Goal: Task Accomplishment & Management: Complete application form

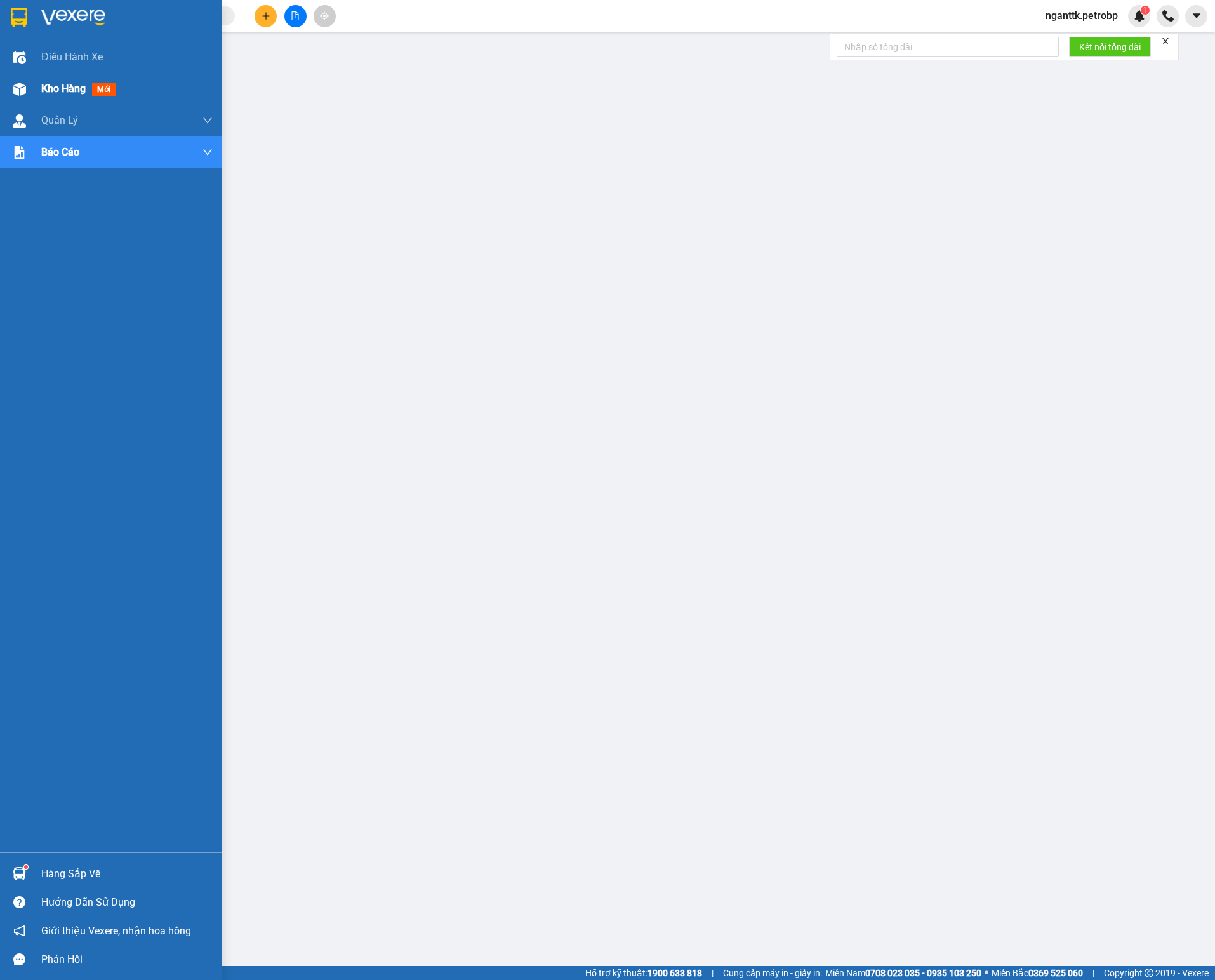
click at [17, 75] on div "Kho hàng mới" at bounding box center [111, 89] width 222 height 31
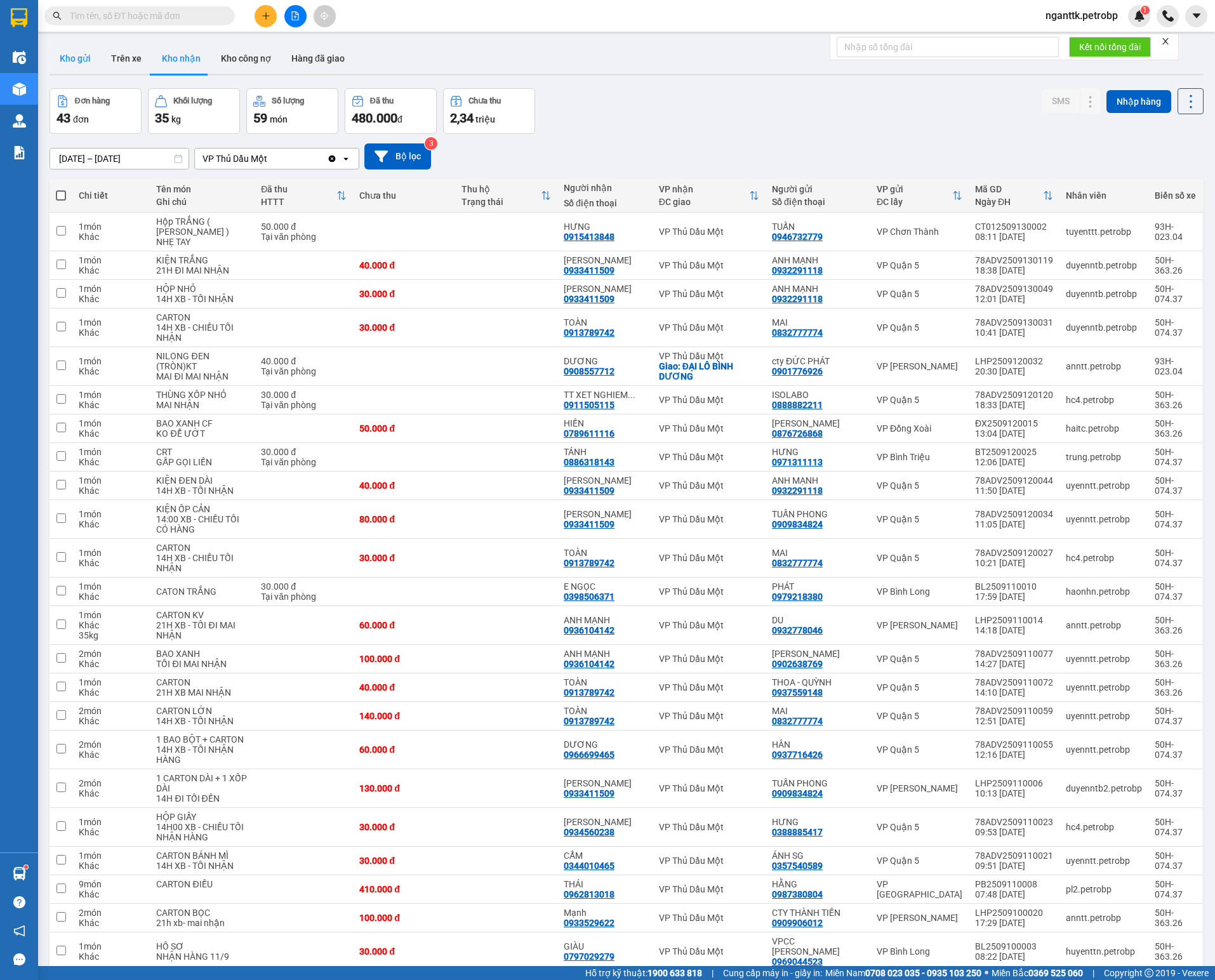
click at [65, 59] on button "Kho gửi" at bounding box center [75, 58] width 52 height 31
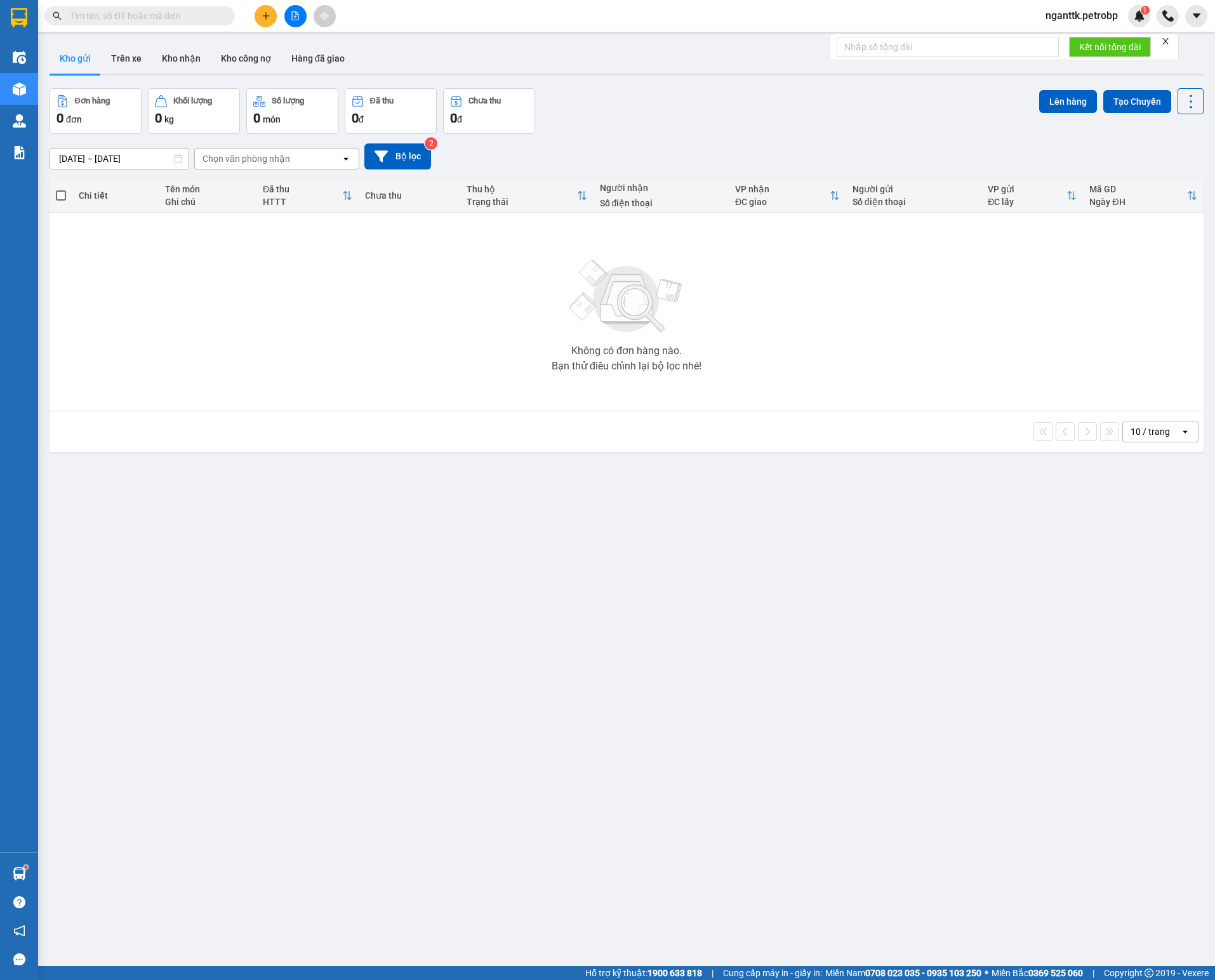
click at [163, 170] on div "ver 1.8.143 Kho gửi Trên xe Kho nhận Kho công nợ Hàng đã giao Đơn hàng 0 đơn Kh…" at bounding box center [627, 528] width 1164 height 980
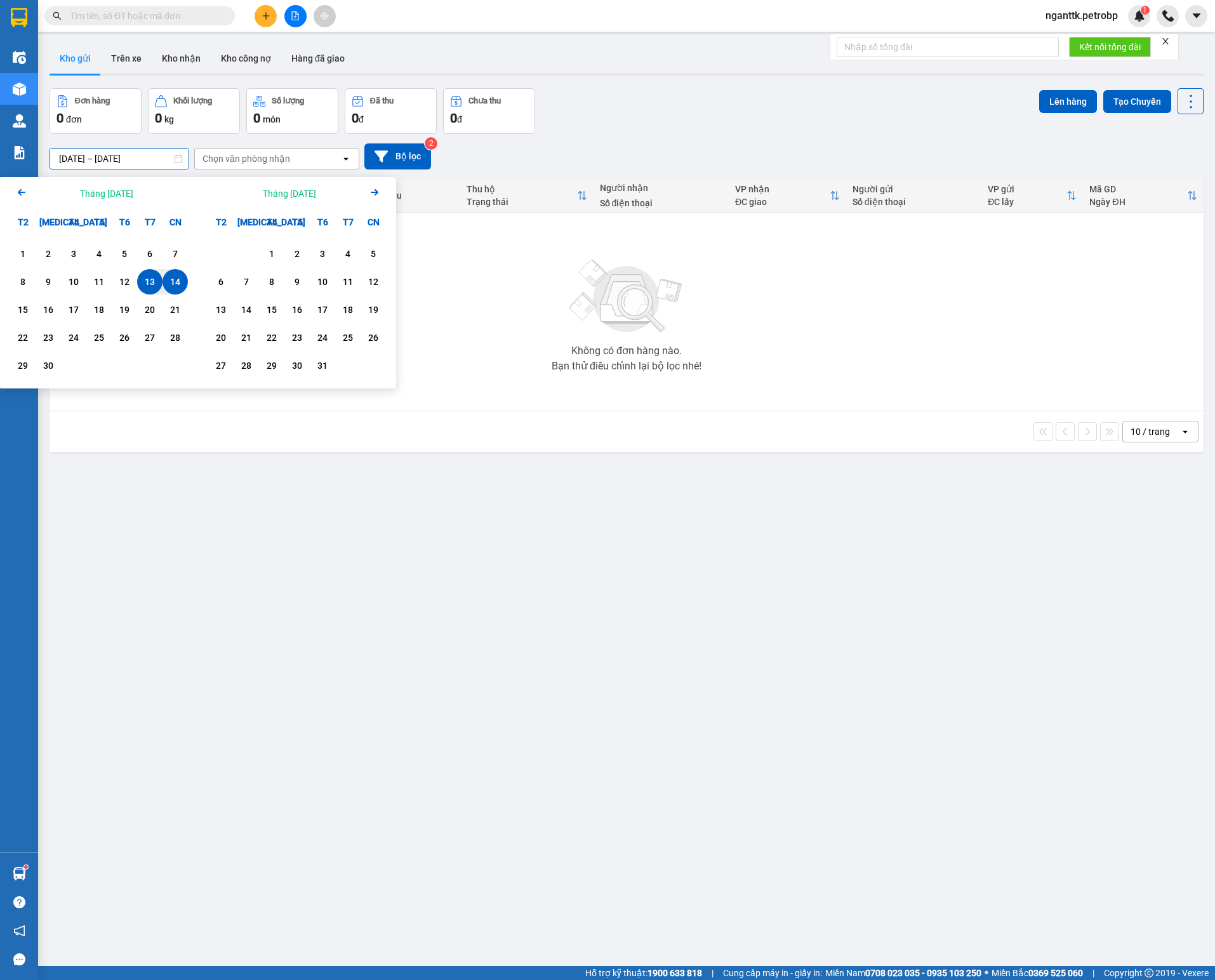
click at [17, 199] on icon "Arrow Left" at bounding box center [21, 191] width 15 height 15
click at [145, 376] on div "30" at bounding box center [149, 365] width 25 height 25
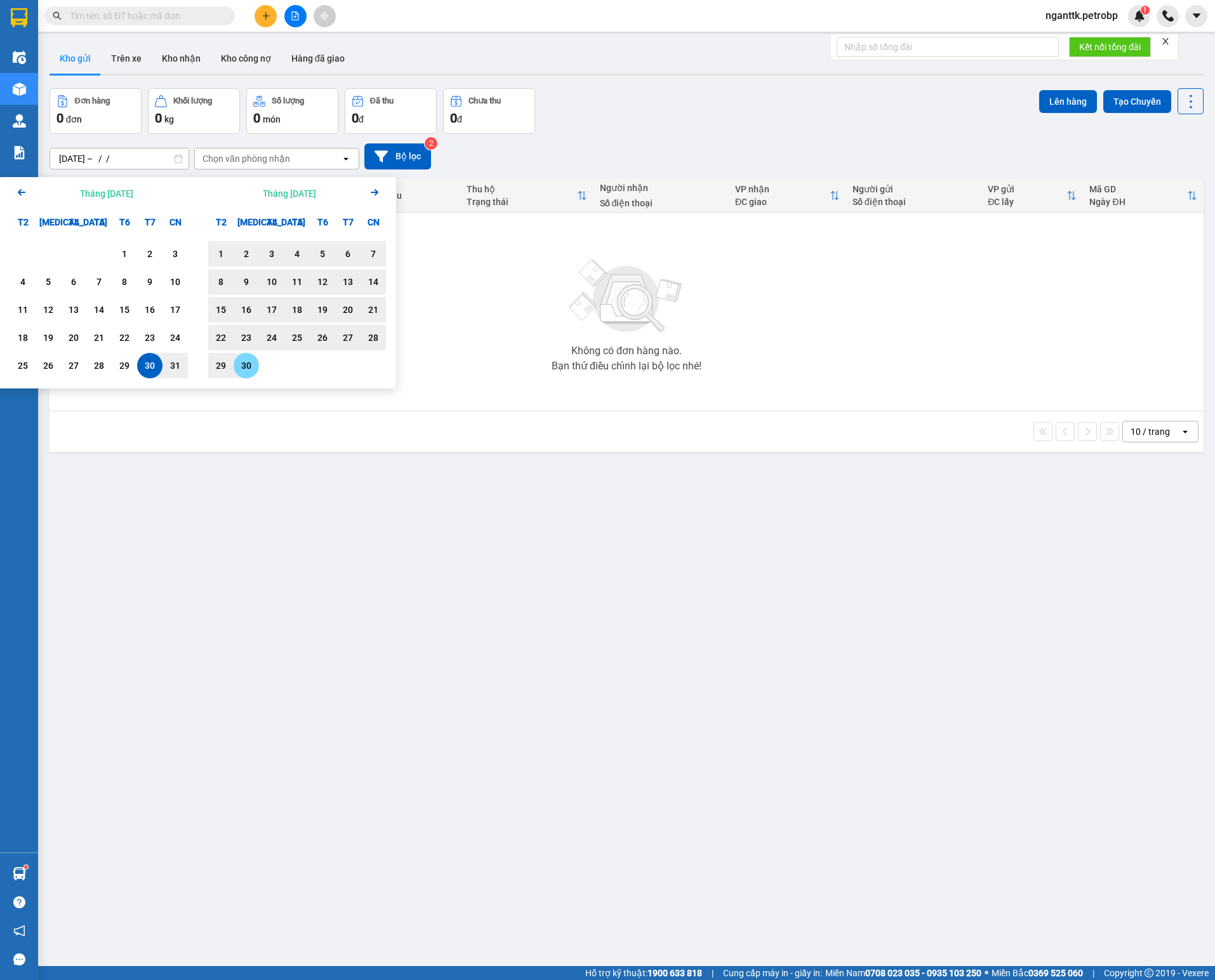
click at [238, 365] on div "30" at bounding box center [246, 365] width 17 height 15
type input "[DATE] – [DATE]"
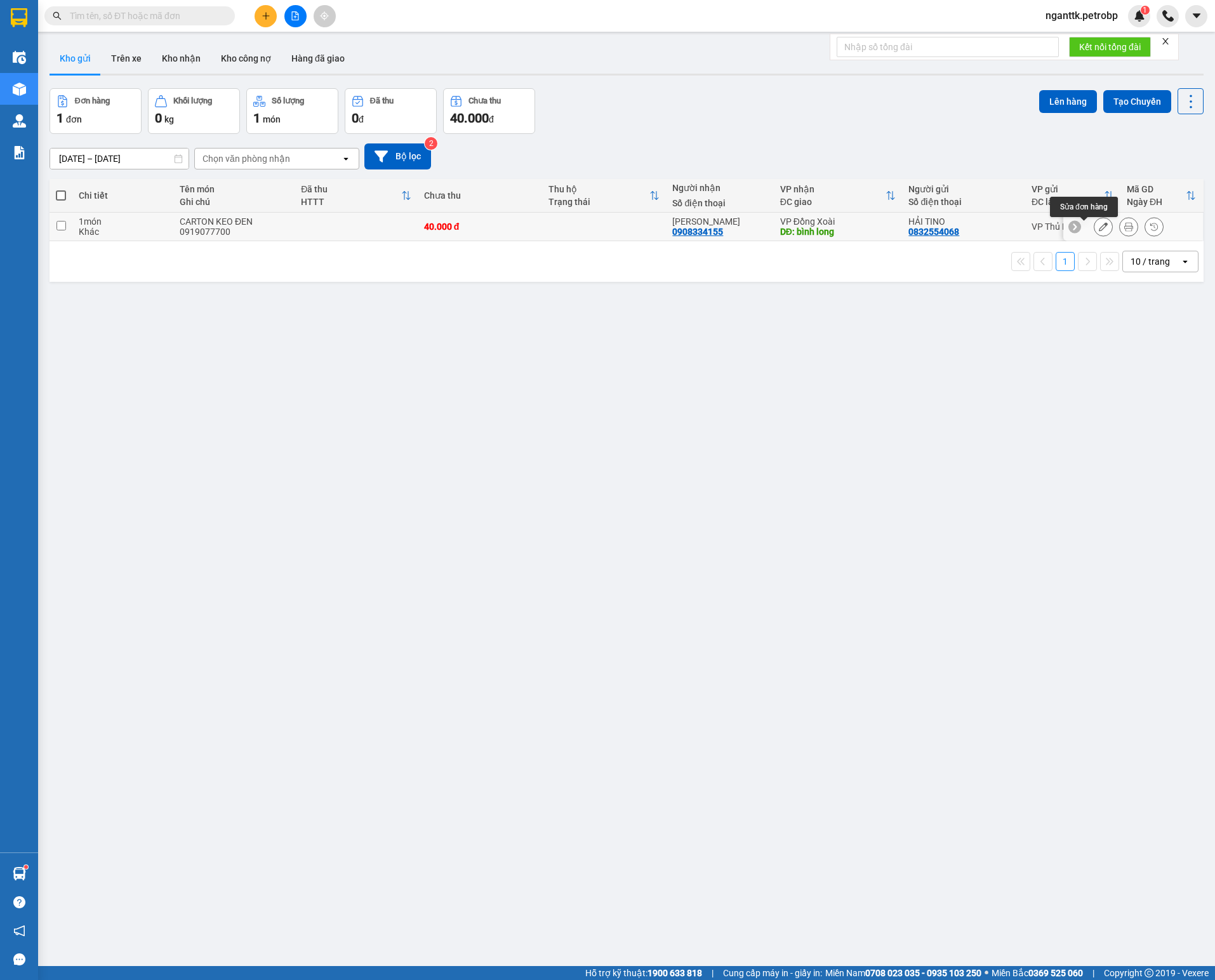
click at [1099, 227] on icon at bounding box center [1103, 226] width 9 height 9
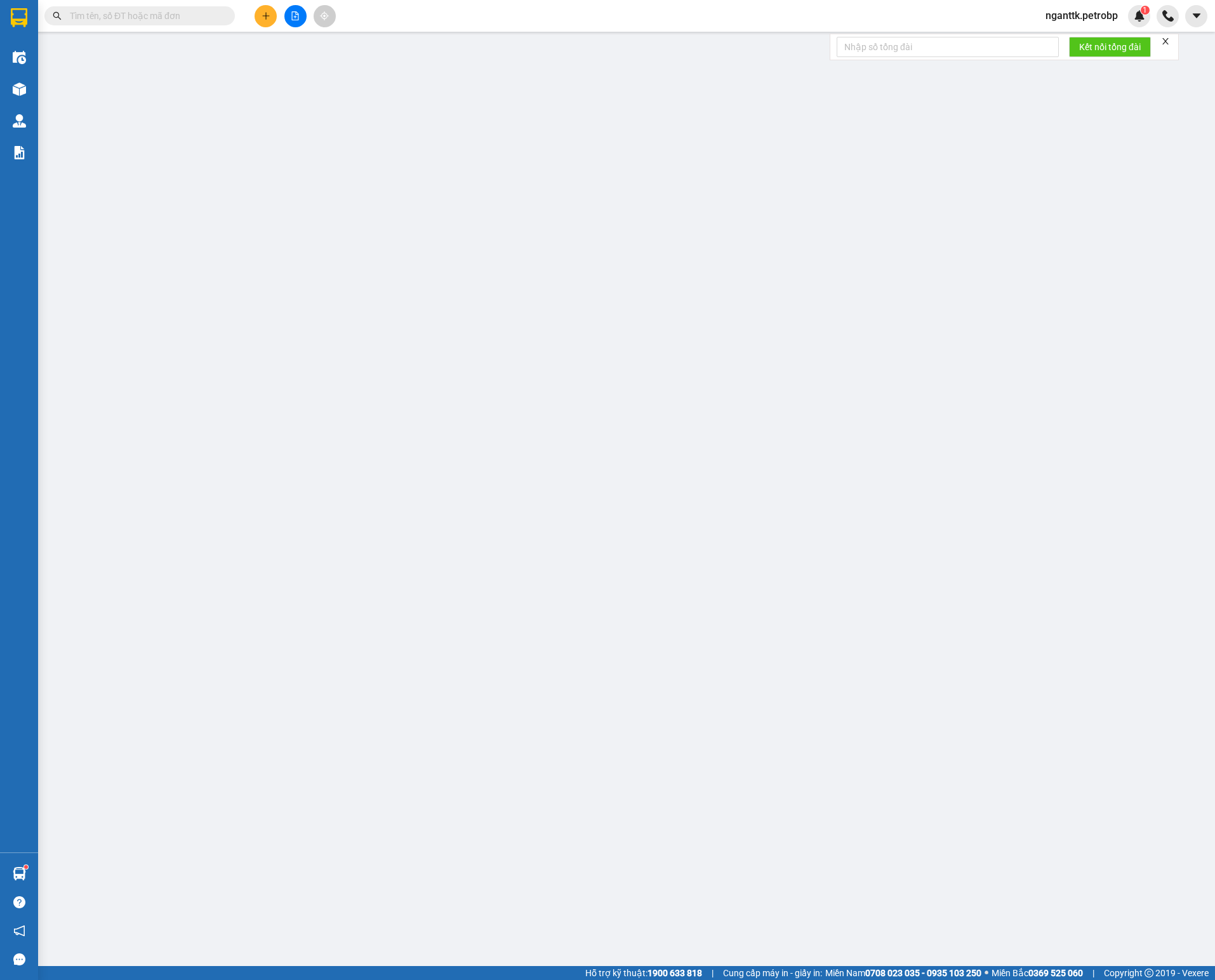
type input "0832554068"
type input "HẢI TINO"
type input "0908334155"
type input "[PERSON_NAME]"
type input "bình long"
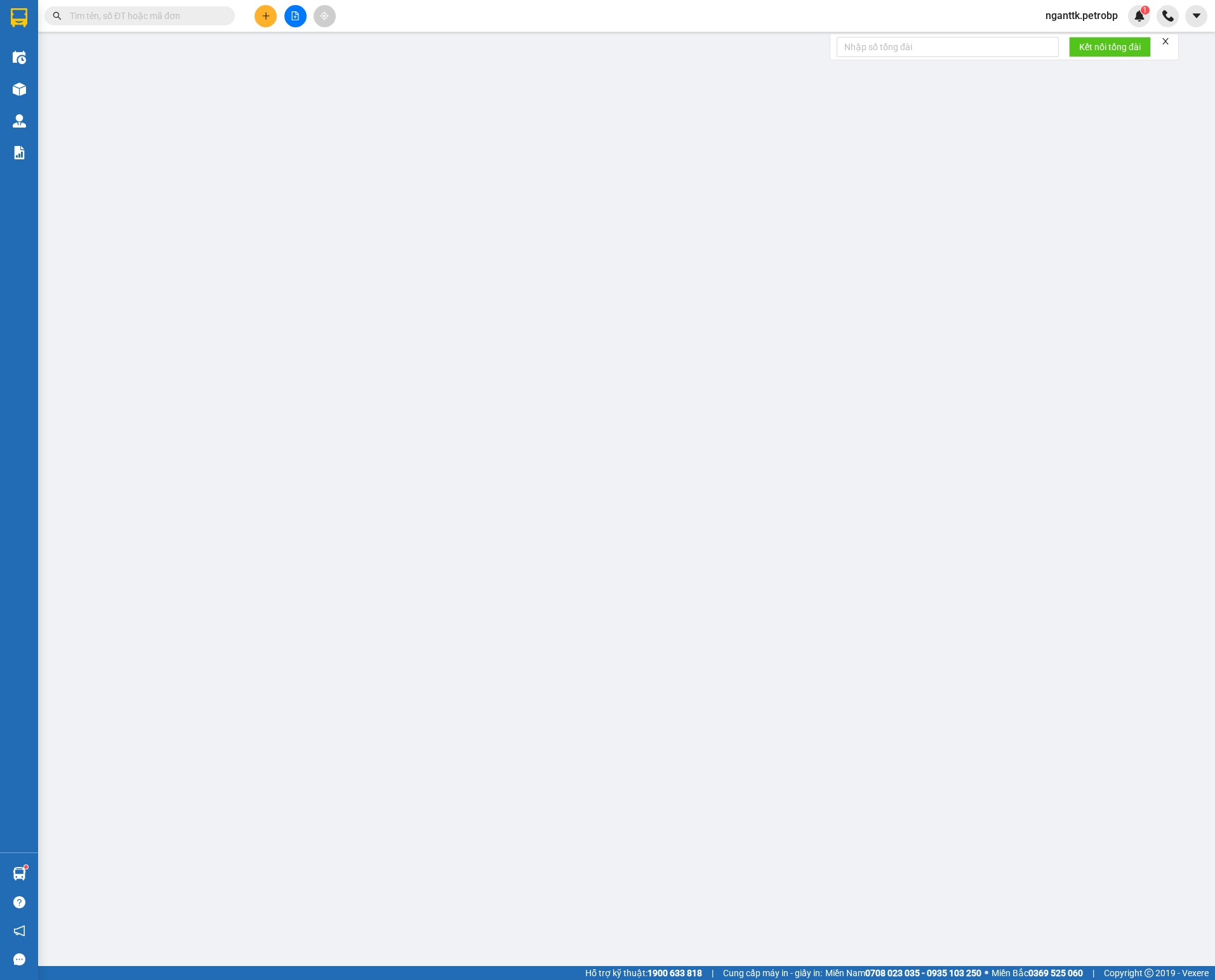
type input "40.000"
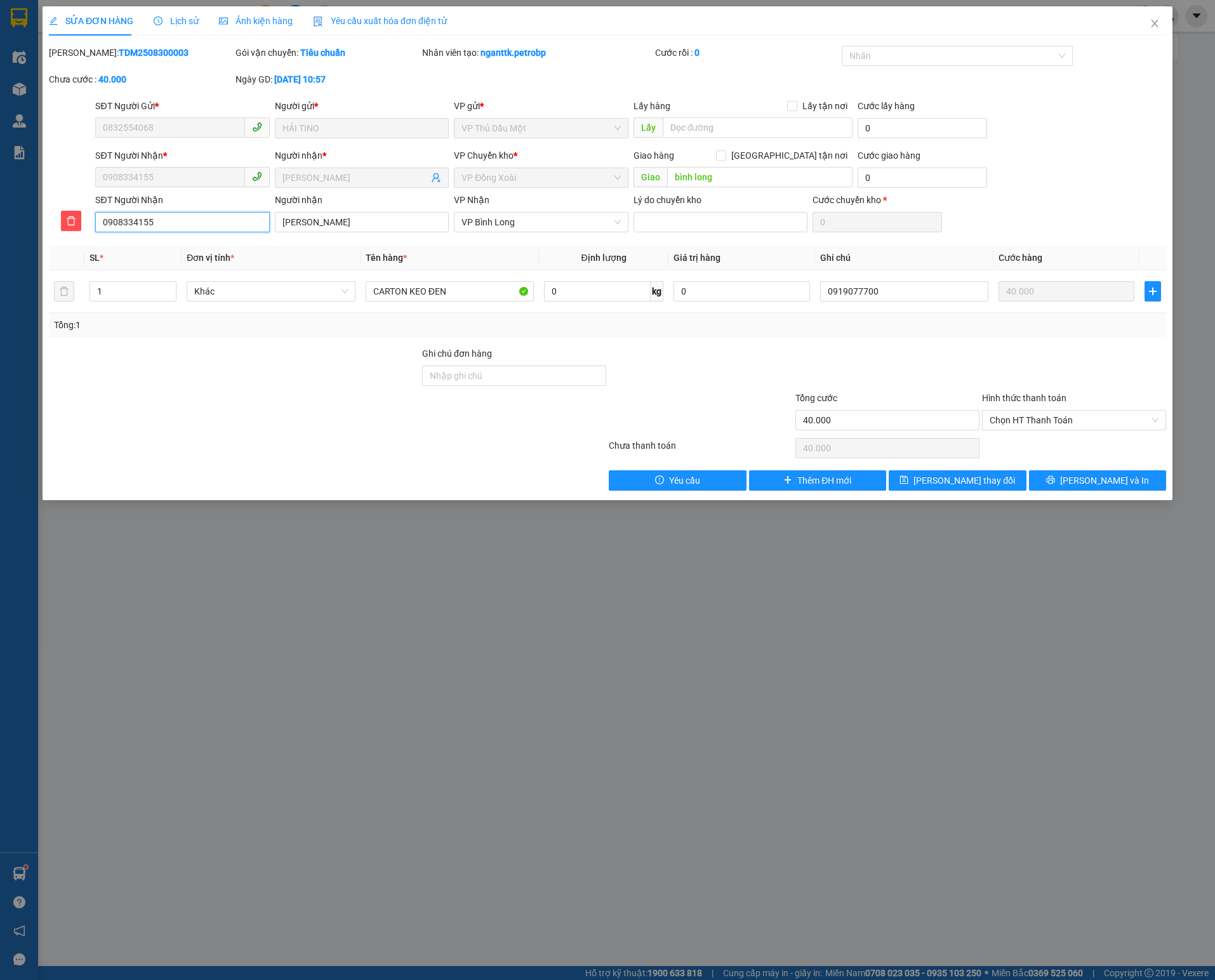
click at [183, 233] on input "0908334155" at bounding box center [182, 222] width 174 height 20
type input "0969478048"
click at [374, 226] on input "[PERSON_NAME]" at bounding box center [361, 222] width 174 height 20
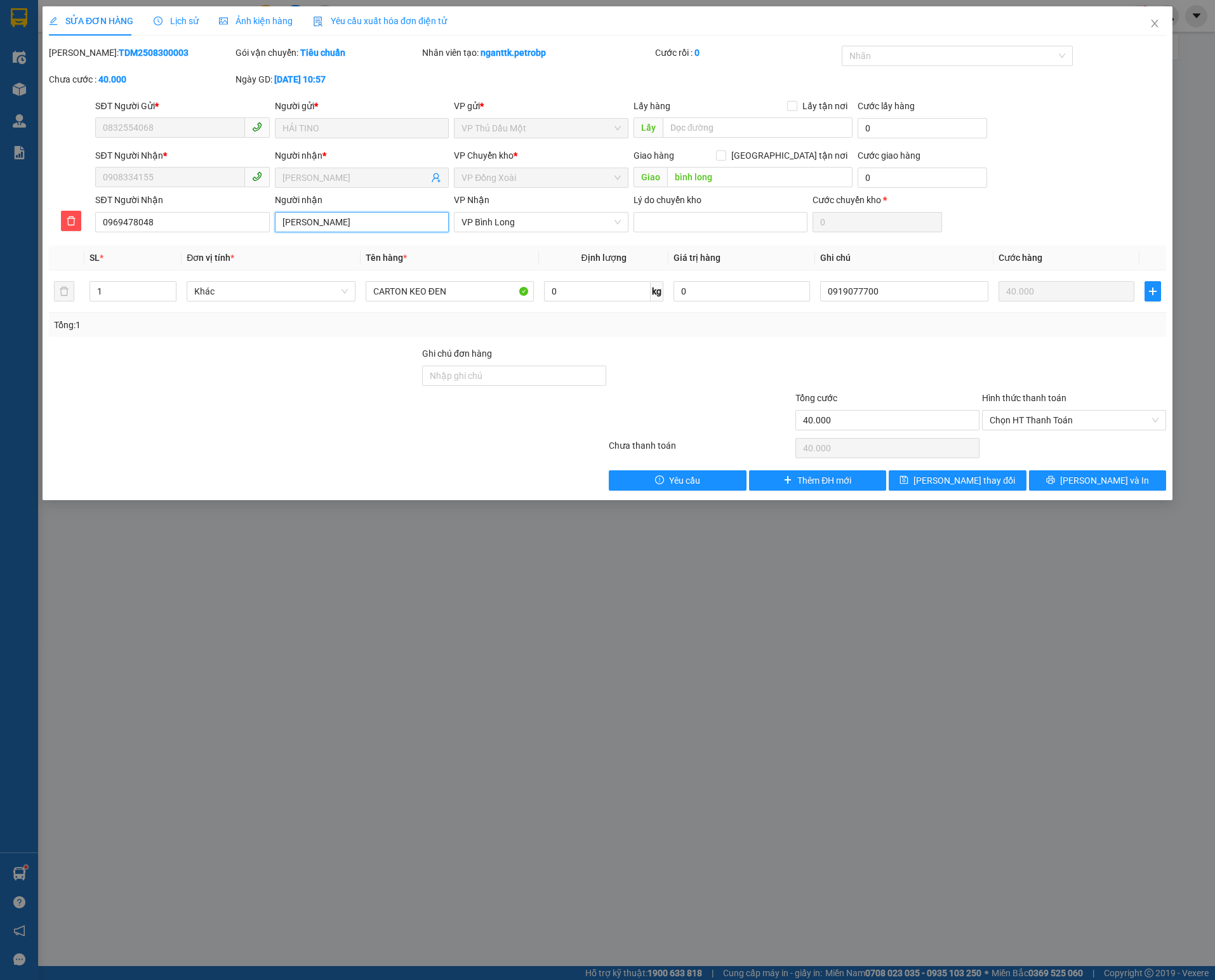
click at [374, 226] on input "[PERSON_NAME]" at bounding box center [361, 222] width 174 height 20
type input "KHÁNH"
click at [914, 300] on input "0919077700" at bounding box center [904, 291] width 168 height 20
drag, startPoint x: 154, startPoint y: 224, endPoint x: 78, endPoint y: 222, distance: 76.0
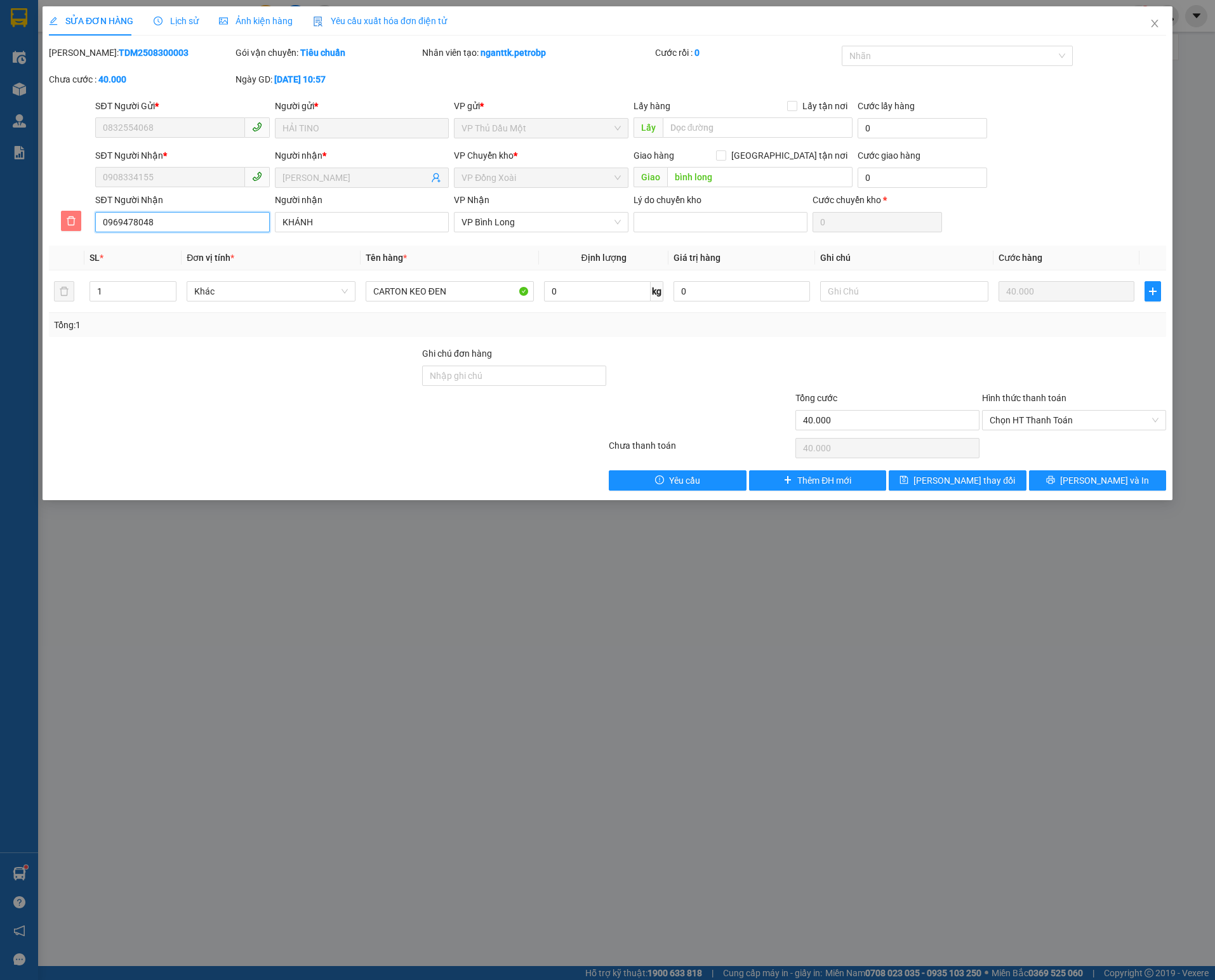
click at [78, 222] on div "SĐT Người Nhận 0969478048 Người nhận KHÁNH VP Nhận VP Bình Long Lý do chuyển kh…" at bounding box center [607, 214] width 1120 height 43
click at [873, 309] on td at bounding box center [904, 291] width 178 height 43
click at [879, 302] on input "text" at bounding box center [904, 291] width 168 height 20
paste input "0969478048"
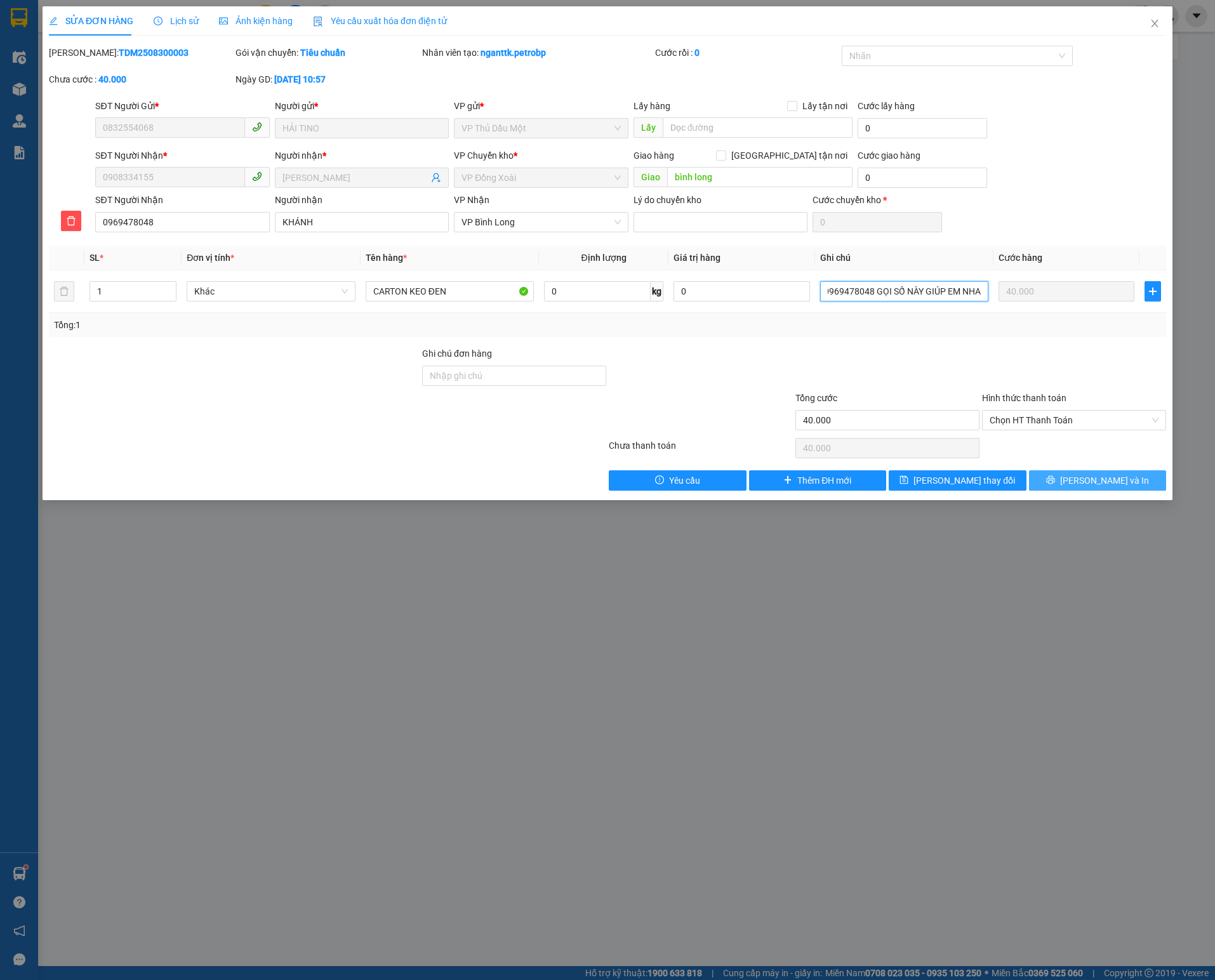
type input "0969478048 GỌI SỐ NÀY GIÚP EM NHA"
click at [1078, 490] on button "[PERSON_NAME] và In" at bounding box center [1098, 480] width 138 height 20
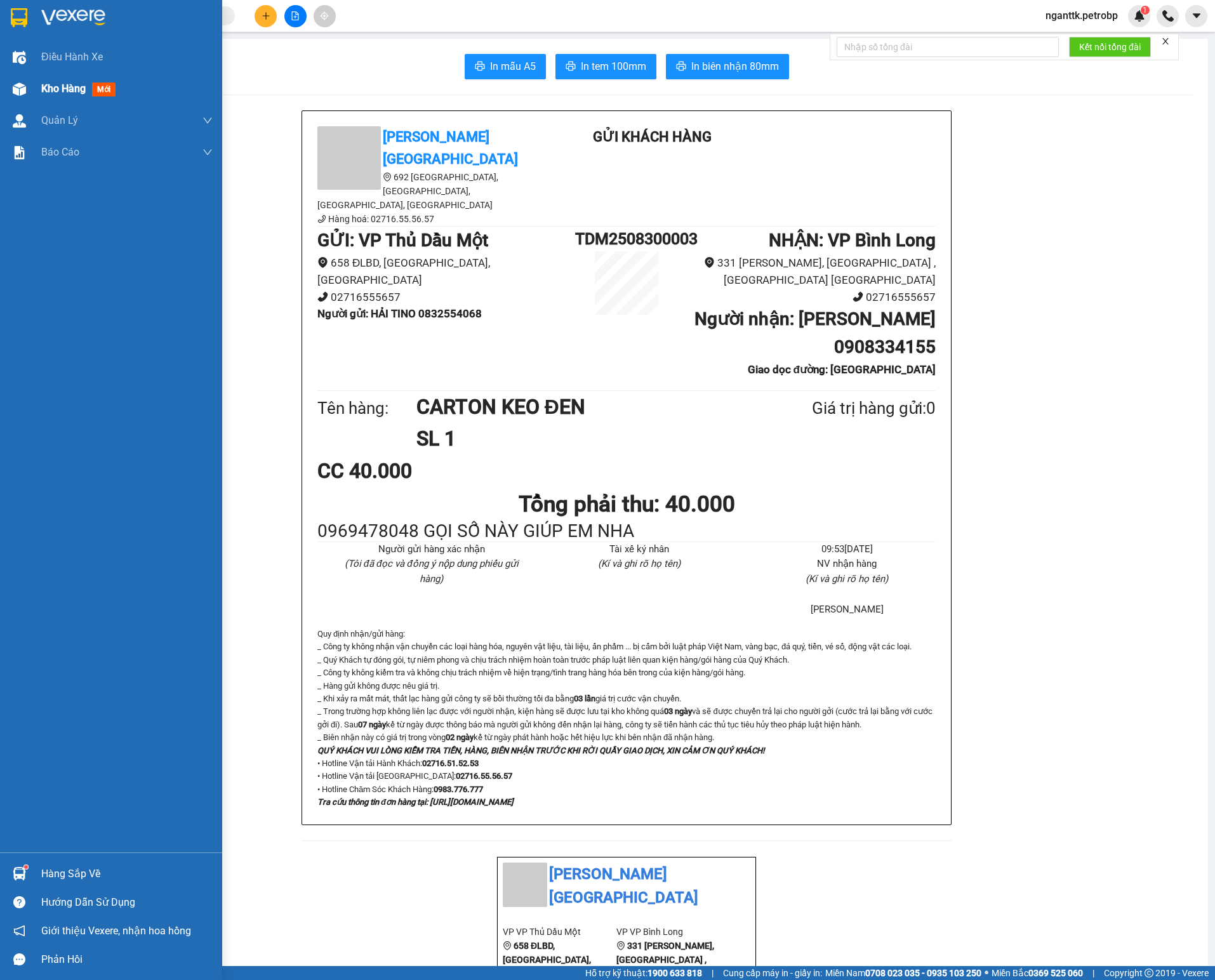
click at [25, 87] on img at bounding box center [19, 88] width 13 height 13
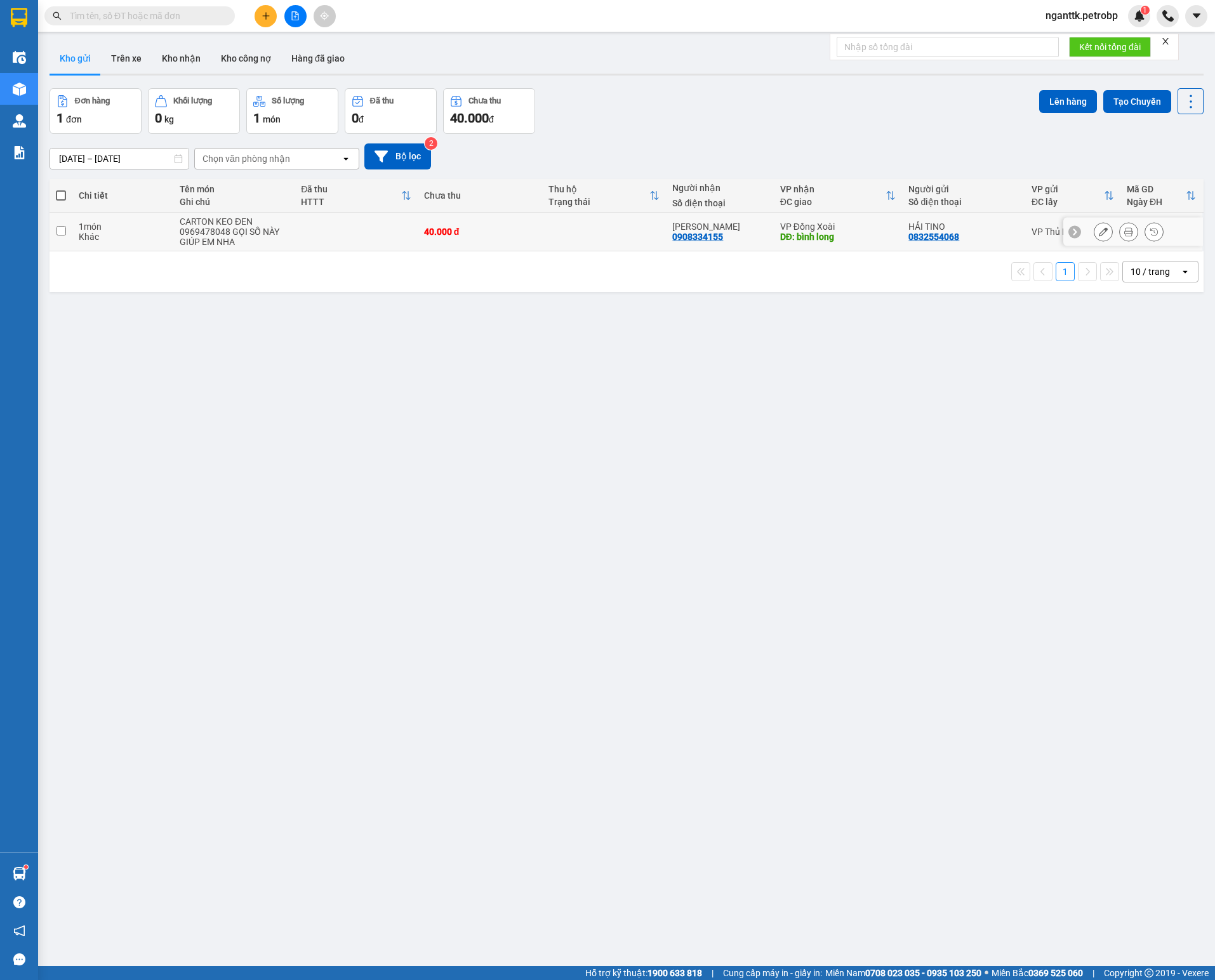
click at [1099, 236] on icon at bounding box center [1103, 232] width 9 height 9
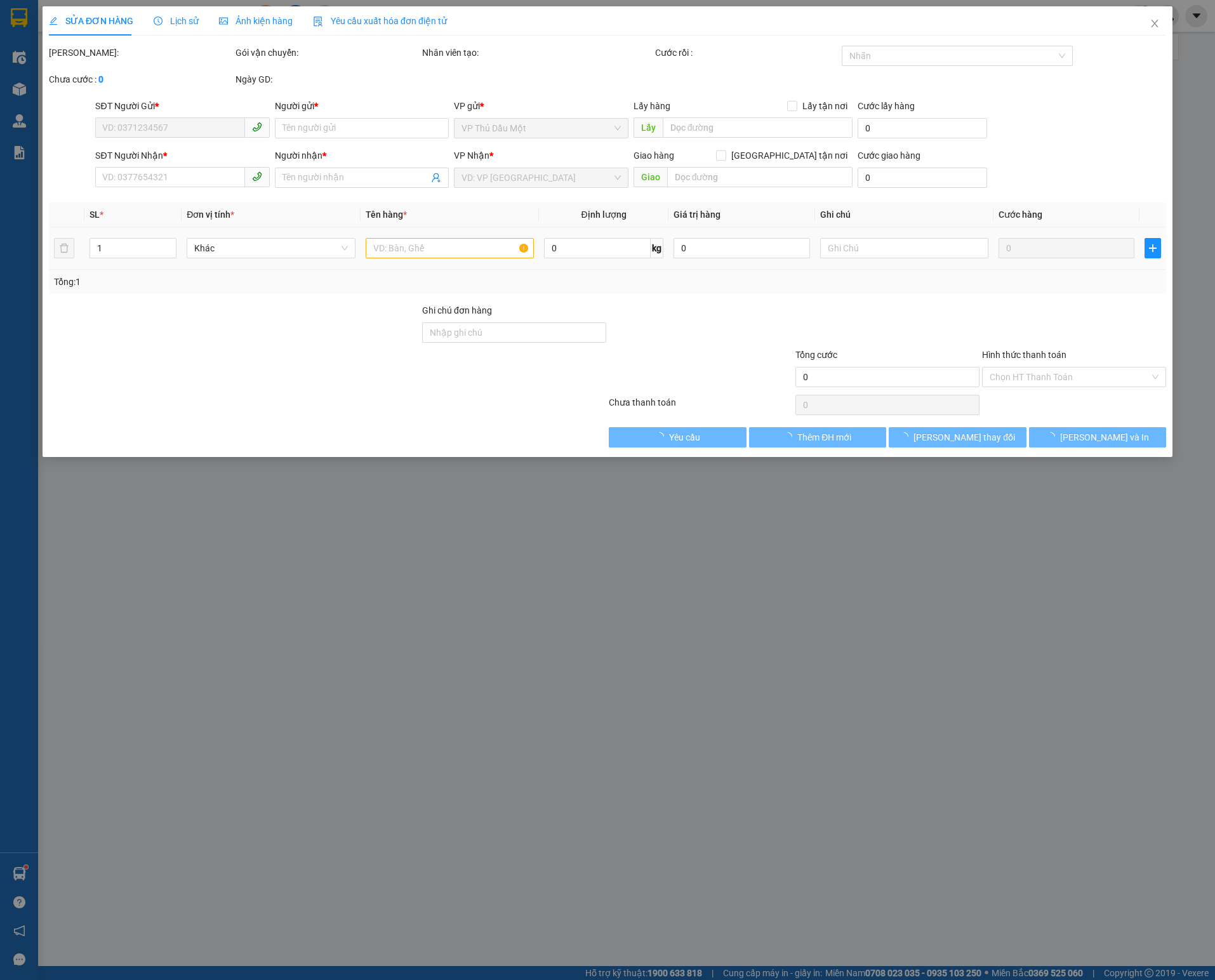
type input "0832554068"
type input "HẢI TINO"
type input "0908334155"
type input "[PERSON_NAME]"
type input "bình long"
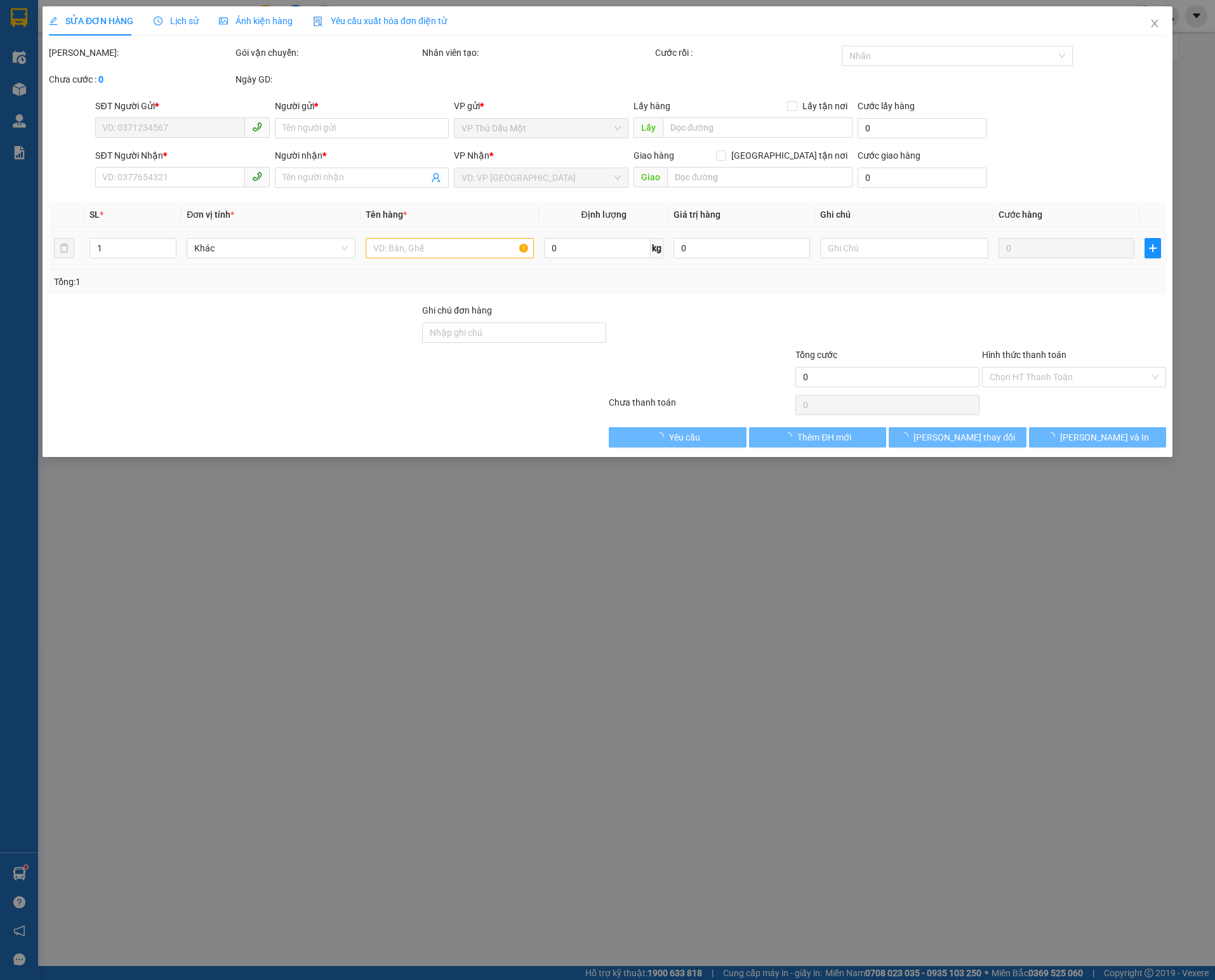
type input "40.000"
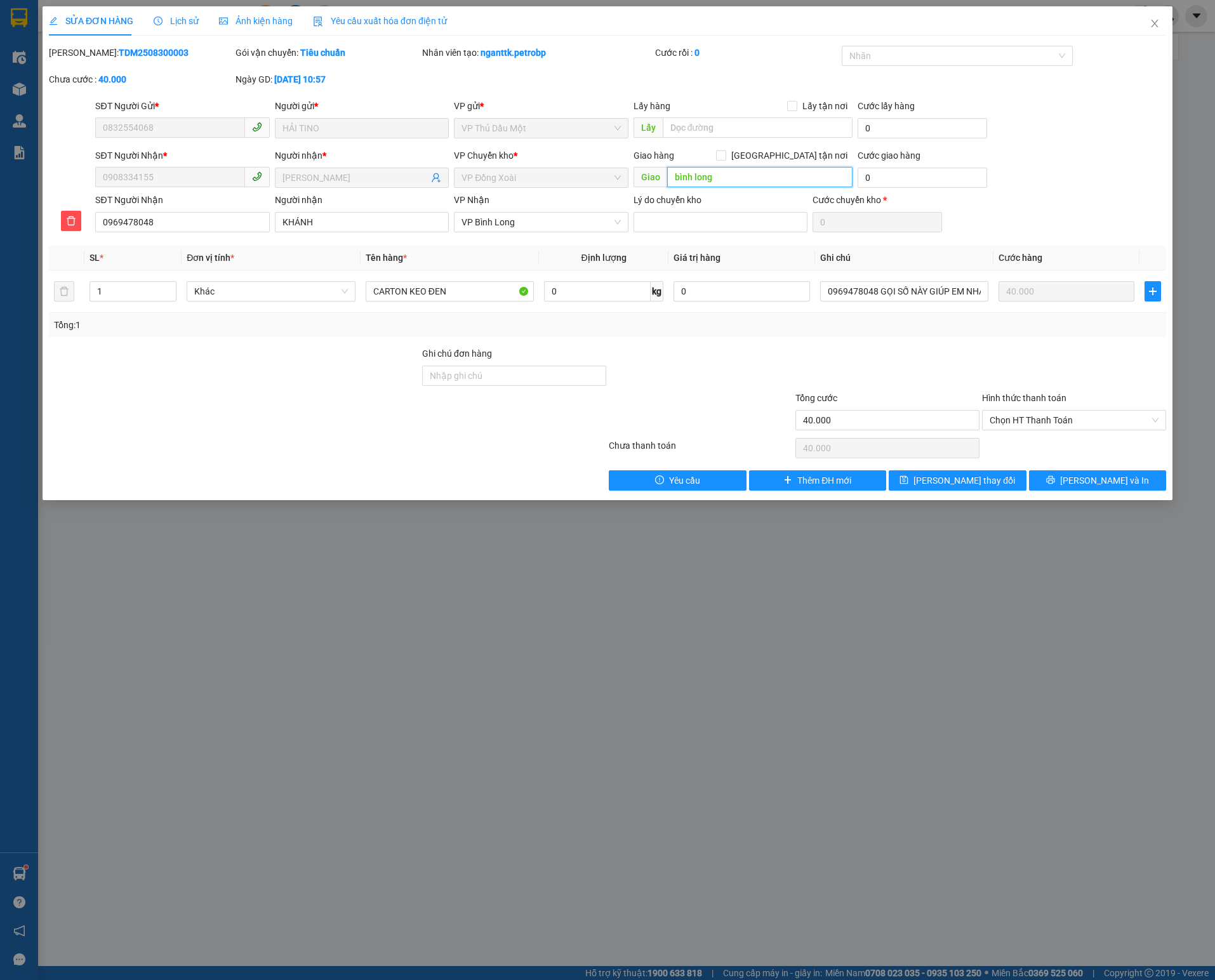
click at [722, 174] on input "bình long" at bounding box center [760, 177] width 185 height 20
click at [483, 304] on div "CARTON KEO ĐEN" at bounding box center [449, 291] width 168 height 25
click at [483, 293] on input "CARTON KEO ĐEN" at bounding box center [449, 291] width 168 height 20
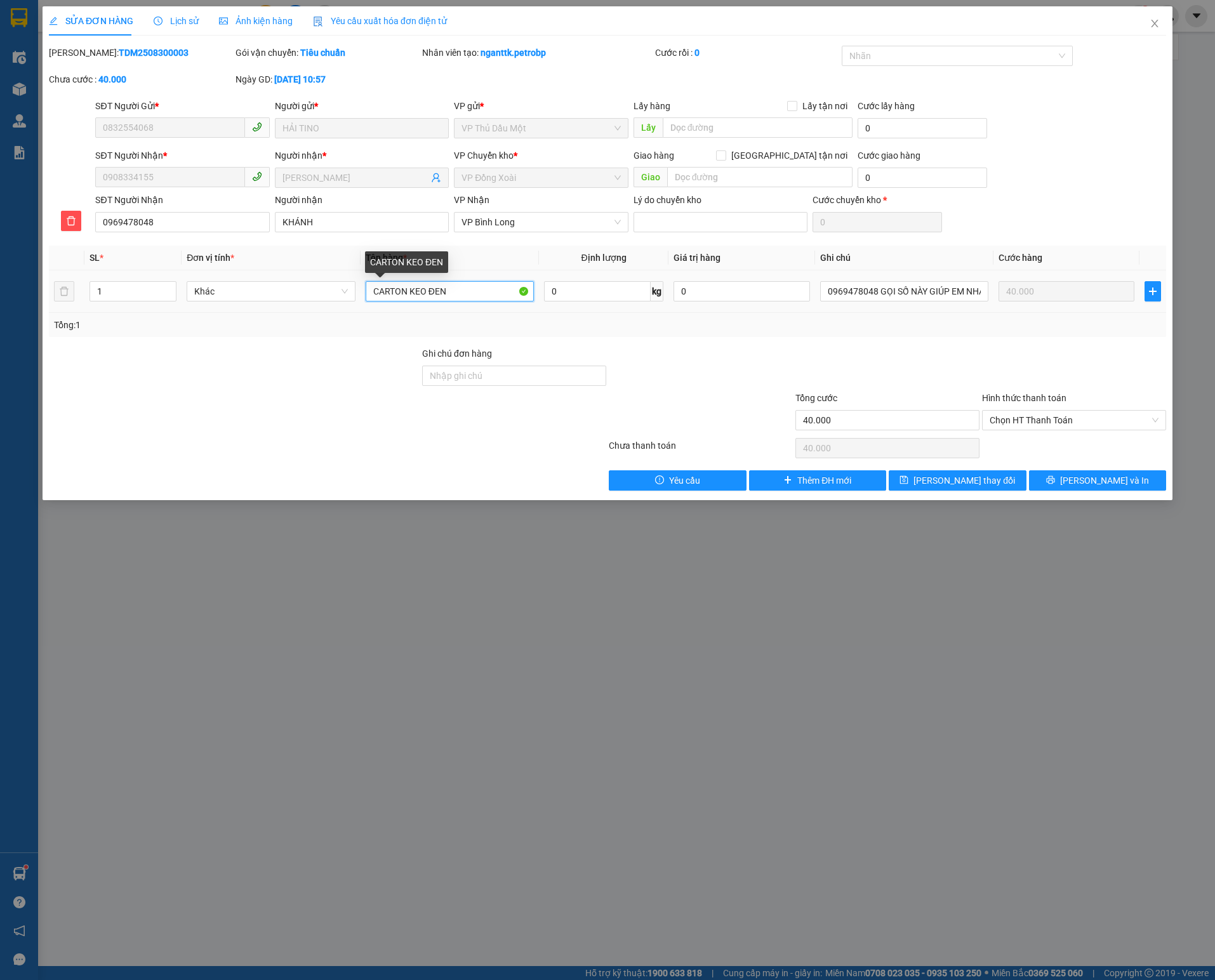
click at [483, 293] on input "CARTON KEO ĐEN" at bounding box center [449, 291] width 168 height 20
type input "BỌC TRẮNG"
click at [1055, 483] on icon "printer" at bounding box center [1051, 480] width 9 height 9
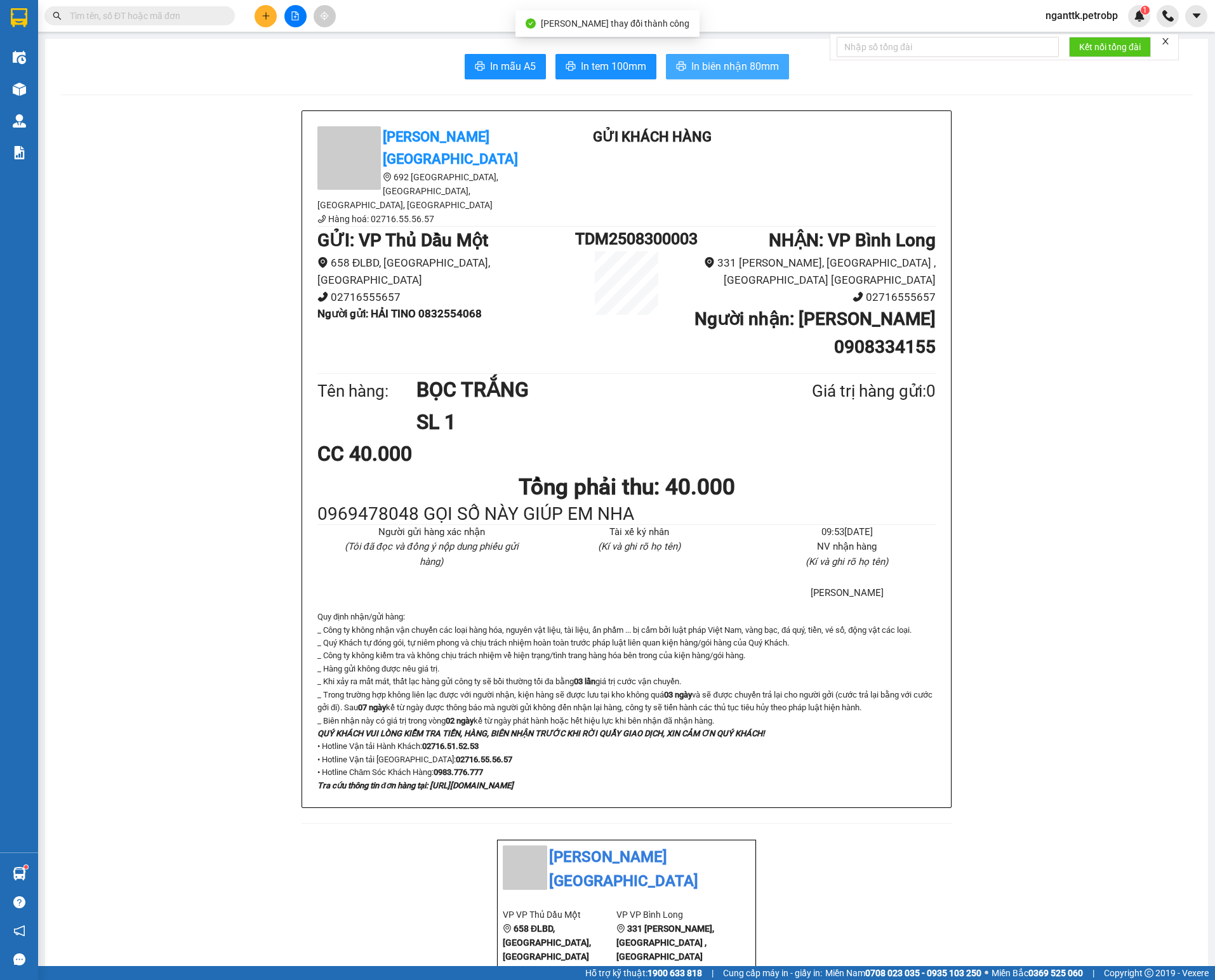
click at [719, 71] on span "In biên nhận 80mm" at bounding box center [735, 66] width 87 height 16
click at [592, 62] on span "In tem 100mm" at bounding box center [613, 66] width 66 height 16
